Goal: Information Seeking & Learning: Learn about a topic

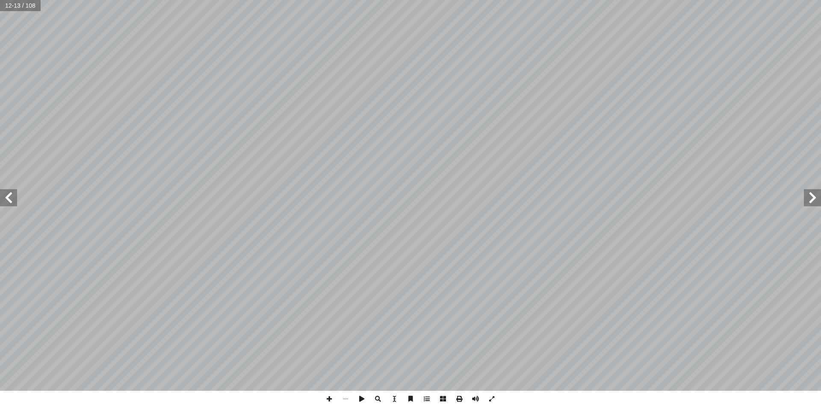
click at [10, 202] on span at bounding box center [8, 197] width 17 height 17
click at [9, 202] on span at bounding box center [8, 197] width 17 height 17
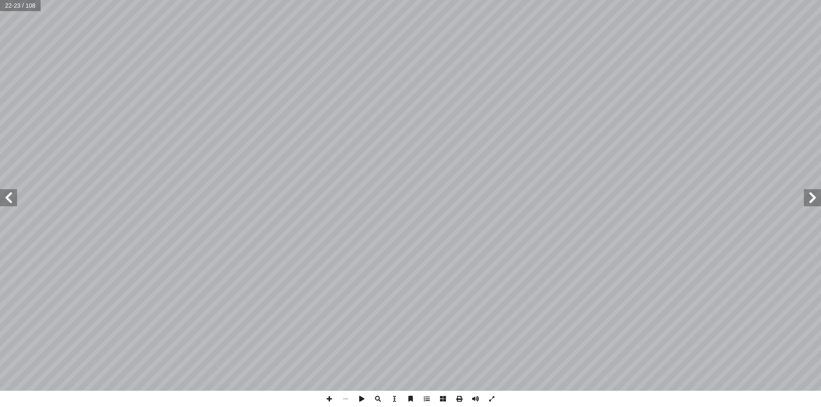
click at [9, 202] on span at bounding box center [8, 197] width 17 height 17
click at [814, 199] on span at bounding box center [812, 197] width 17 height 17
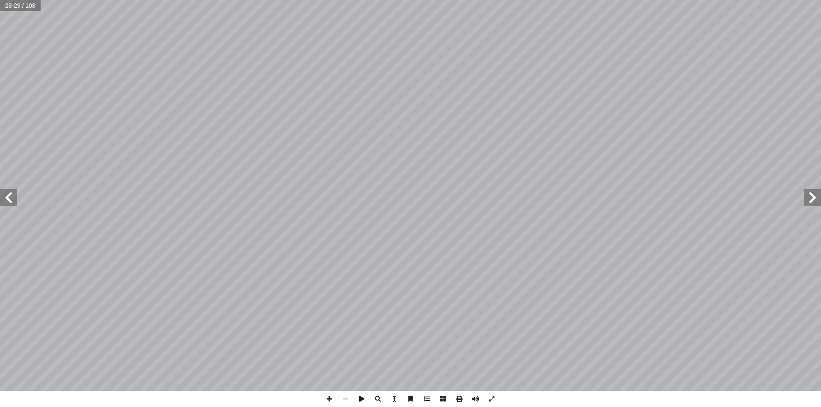
click at [12, 200] on span at bounding box center [8, 197] width 17 height 17
click at [13, 200] on span at bounding box center [8, 197] width 17 height 17
click at [14, 200] on span at bounding box center [8, 197] width 17 height 17
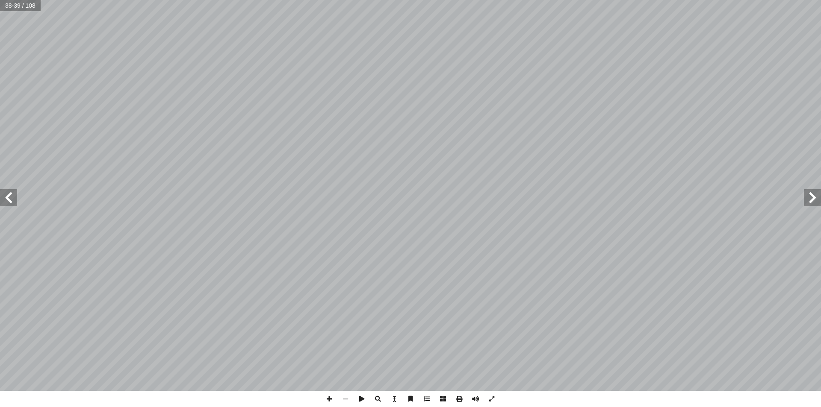
click at [14, 200] on span at bounding box center [8, 197] width 17 height 17
click at [14, 201] on span at bounding box center [8, 197] width 17 height 17
click at [13, 199] on span at bounding box center [8, 197] width 17 height 17
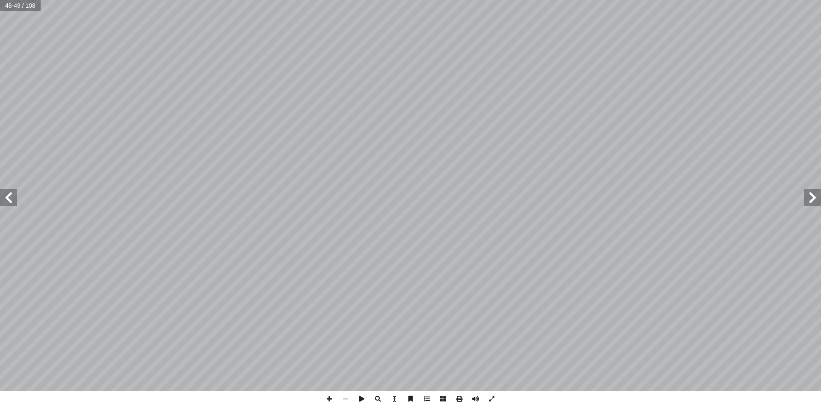
click at [13, 199] on span at bounding box center [8, 197] width 17 height 17
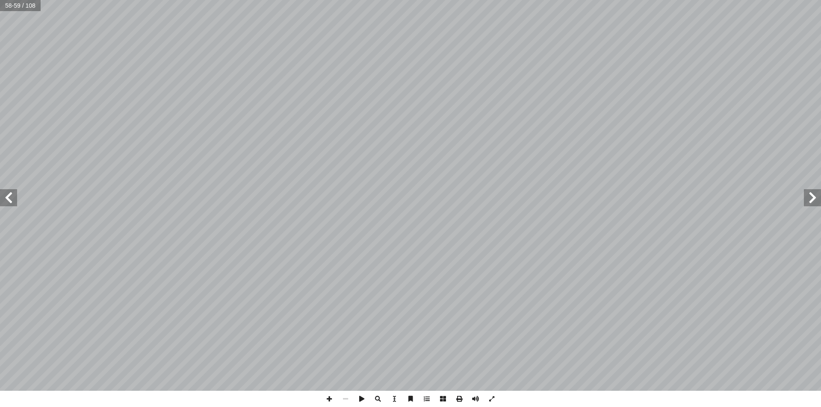
click at [13, 199] on span at bounding box center [8, 197] width 17 height 17
click at [425, 399] on span at bounding box center [427, 399] width 16 height 16
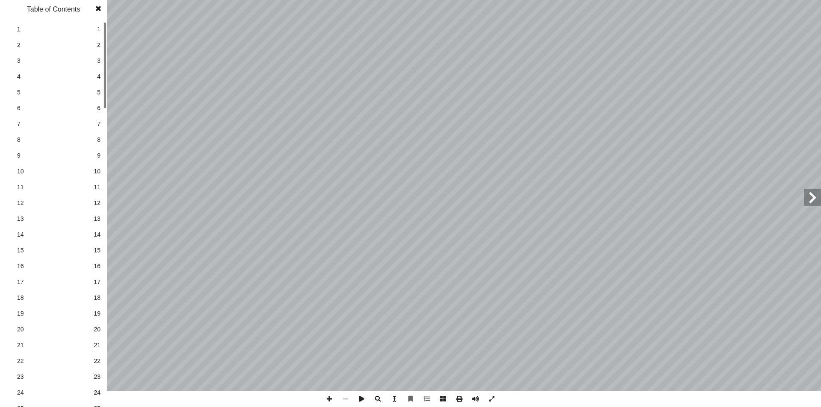
click at [89, 30] on span "1" at bounding box center [53, 29] width 73 height 9
click at [92, 43] on link "2 2" at bounding box center [52, 45] width 96 height 16
click at [94, 58] on link "3 3" at bounding box center [52, 61] width 96 height 16
click at [97, 59] on link "3 3" at bounding box center [52, 61] width 96 height 16
click at [97, 61] on span "3" at bounding box center [98, 60] width 3 height 9
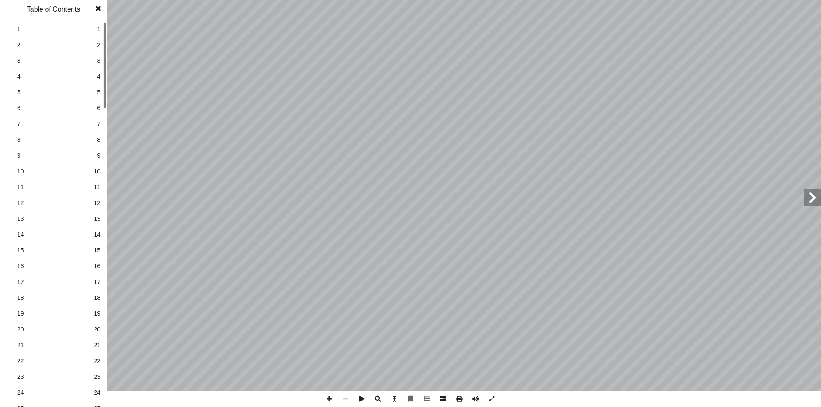
click at [99, 47] on span "2" at bounding box center [98, 45] width 3 height 9
click at [99, 59] on span "3" at bounding box center [98, 60] width 3 height 9
click at [811, 204] on span at bounding box center [812, 197] width 17 height 17
click at [99, 6] on span at bounding box center [98, 8] width 15 height 17
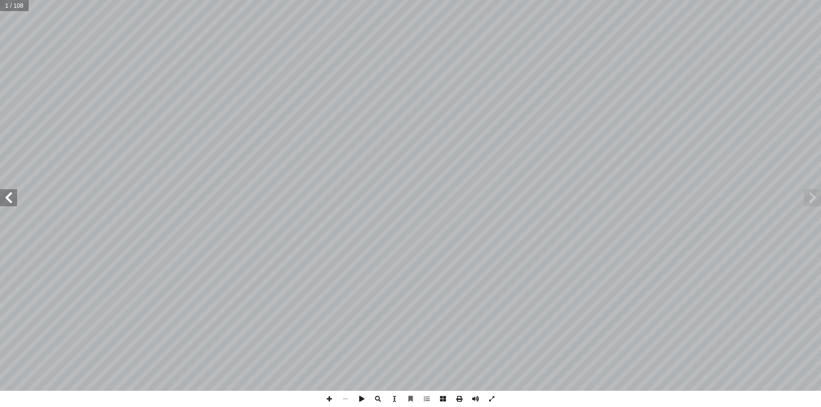
click at [11, 206] on span at bounding box center [8, 197] width 17 height 17
click at [9, 195] on span at bounding box center [8, 197] width 17 height 17
click at [430, 401] on span at bounding box center [427, 399] width 16 height 16
